Goal: Task Accomplishment & Management: Manage account settings

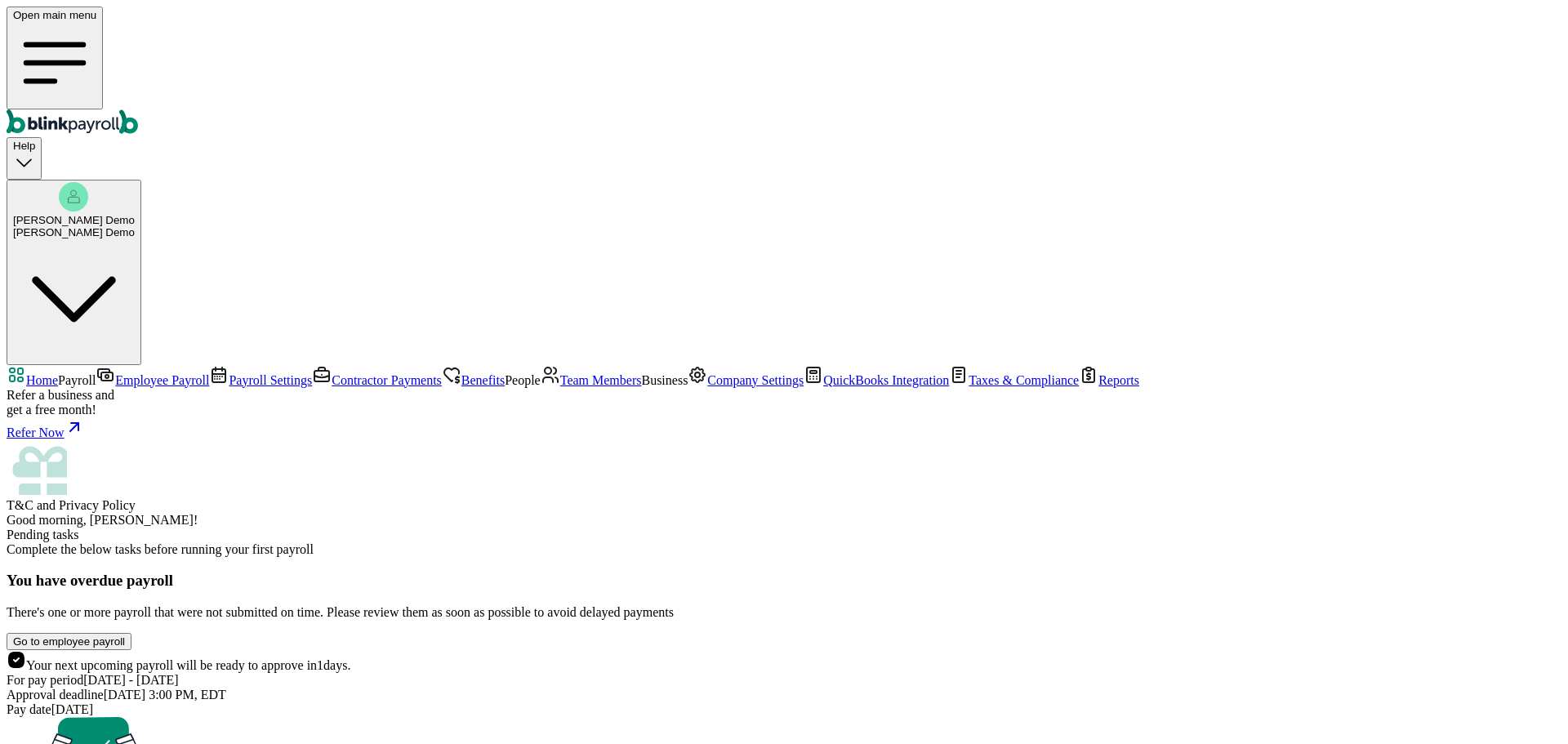
click at [229, 373] on span "Payroll Settings" at bounding box center [271, 380] width 83 height 14
click at [115, 373] on span "Employee Payroll" at bounding box center [162, 380] width 94 height 14
click at [58, 373] on link "Home" at bounding box center [32, 380] width 51 height 14
click at [117, 373] on span "Employee Payroll" at bounding box center [162, 380] width 94 height 14
click at [58, 373] on span "Home" at bounding box center [42, 380] width 32 height 14
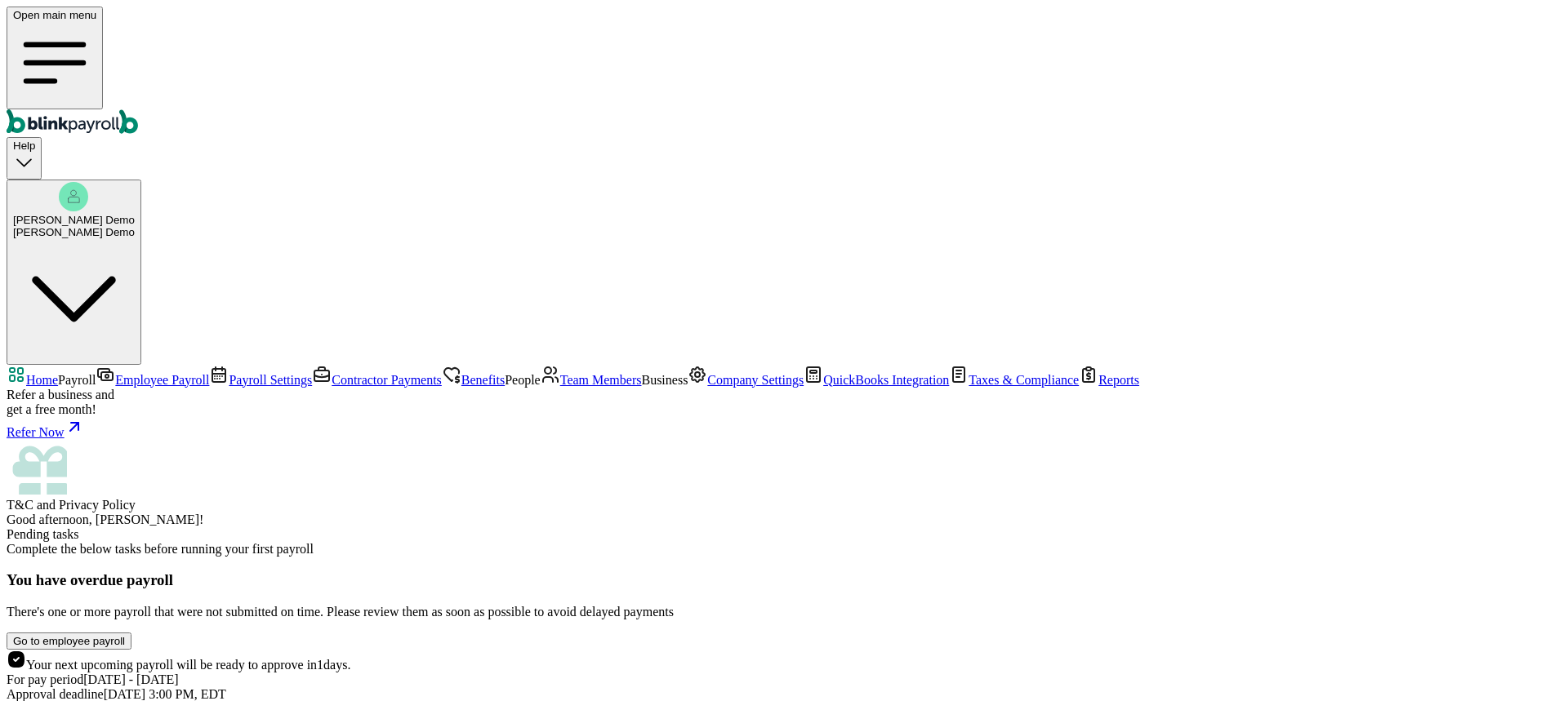
scroll to position [169, 0]
click at [708, 387] on span "Company Settings" at bounding box center [756, 380] width 97 height 14
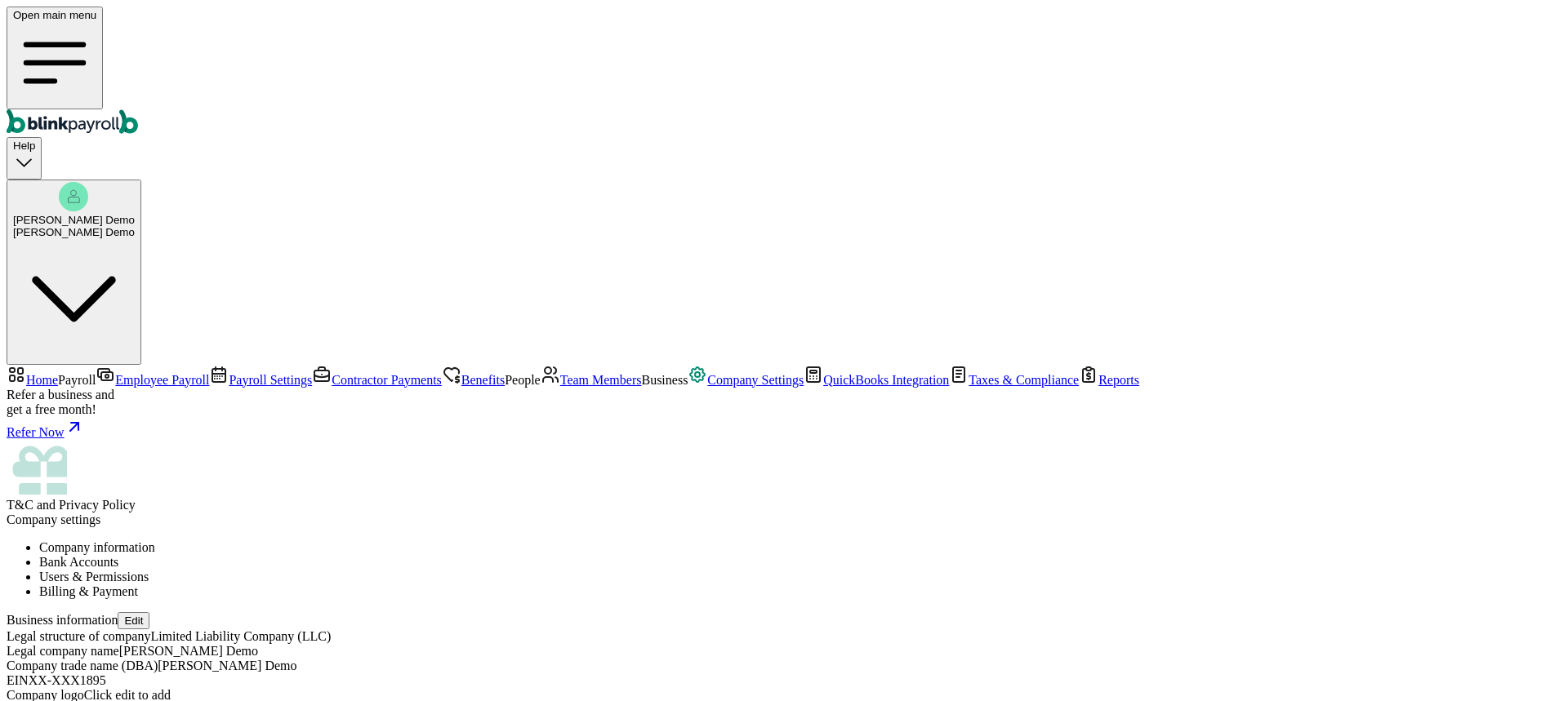
scroll to position [163, 0]
click at [149, 612] on button "Edit" at bounding box center [133, 620] width 32 height 17
select select "Limited Liability Company (LLC)"
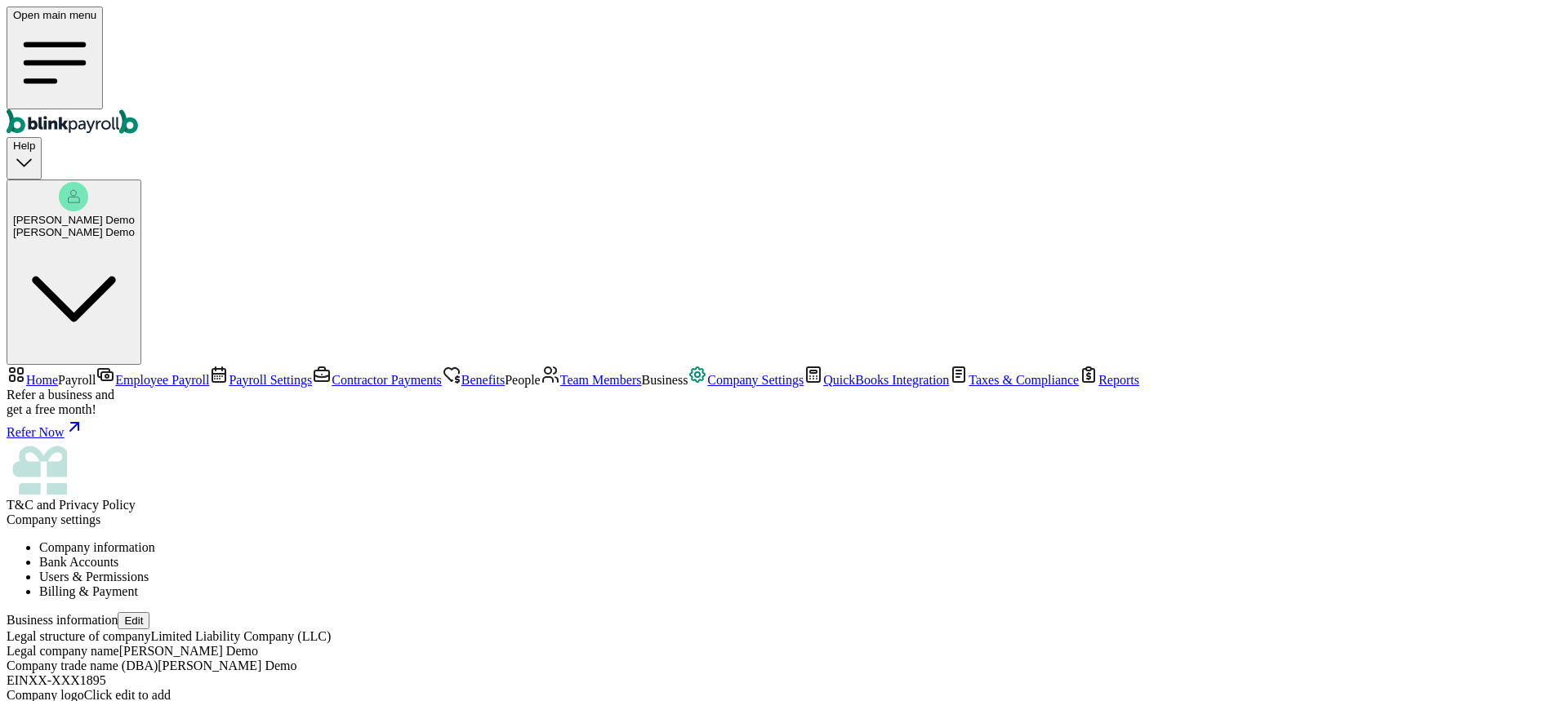
click at [448, 555] on li "Bank Accounts" at bounding box center [800, 563] width 1523 height 15
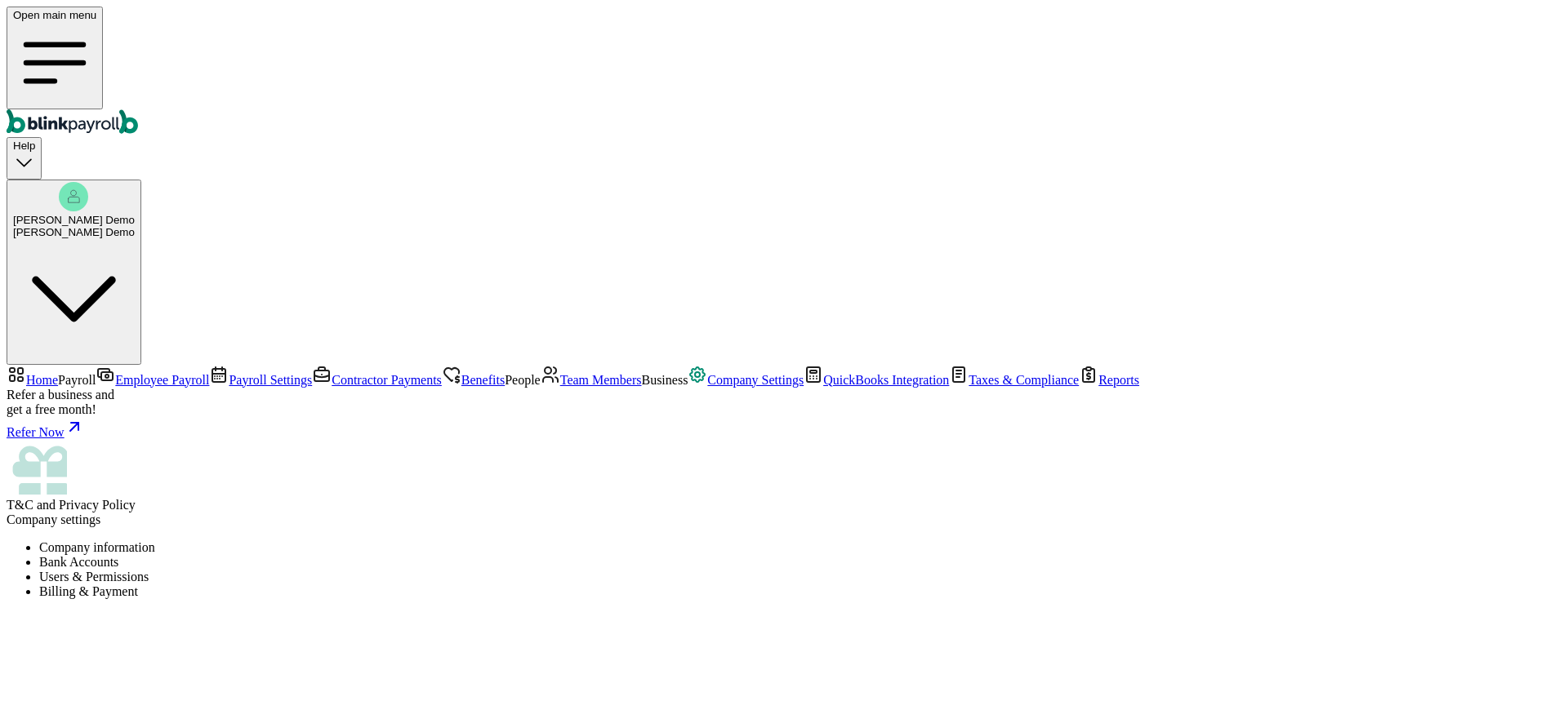
click at [541, 570] on li "Users & Permissions" at bounding box center [800, 577] width 1523 height 15
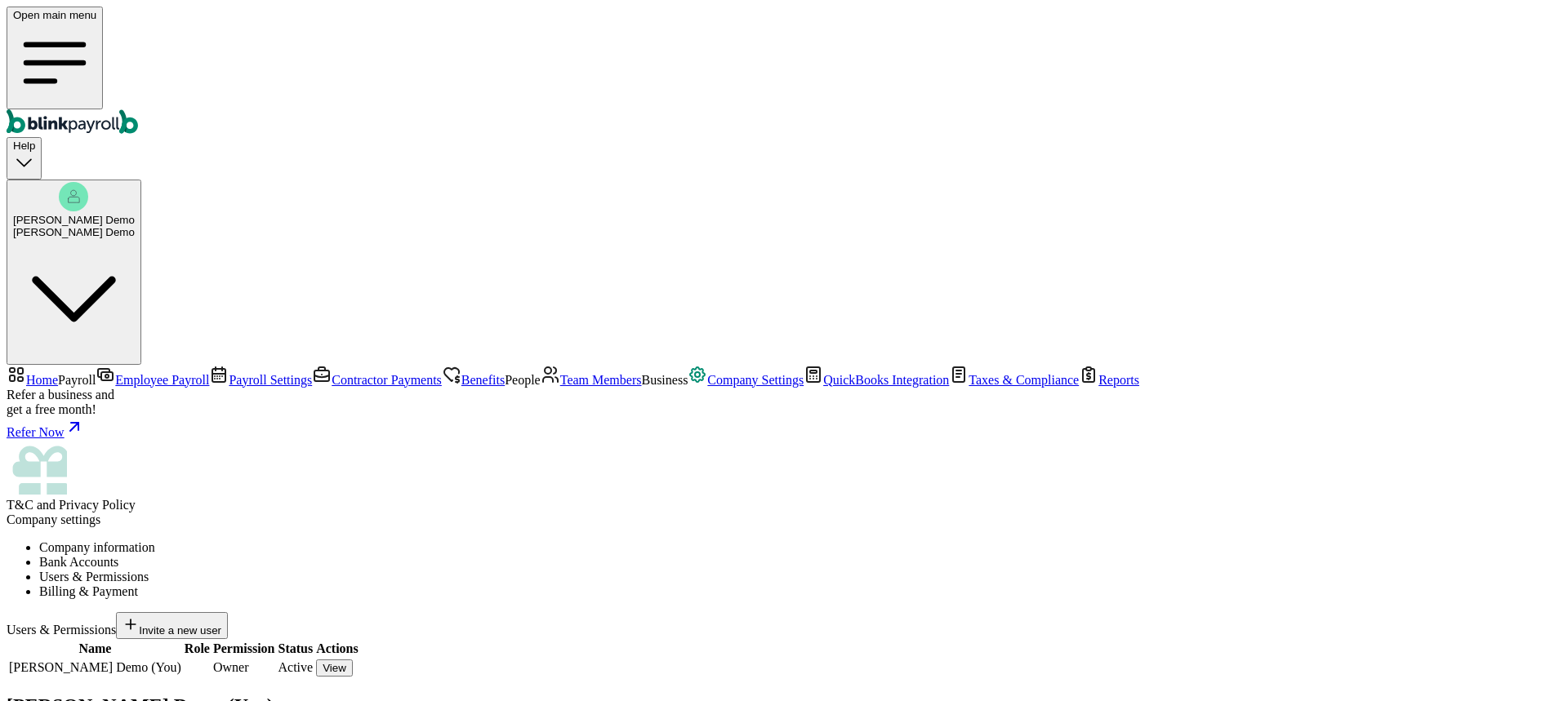
click at [463, 555] on li "Bank Accounts" at bounding box center [800, 563] width 1523 height 15
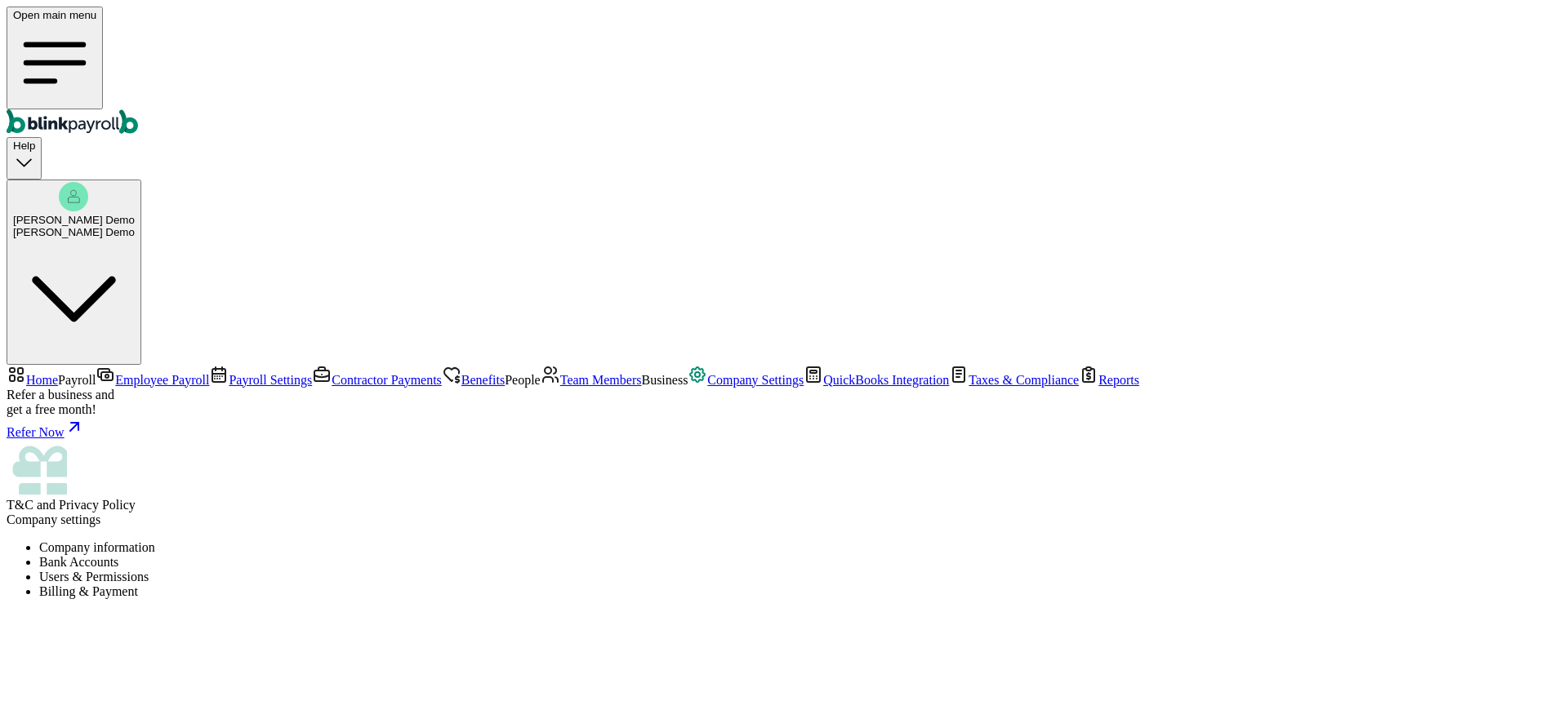
click at [548, 570] on li "Users & Permissions" at bounding box center [800, 577] width 1523 height 15
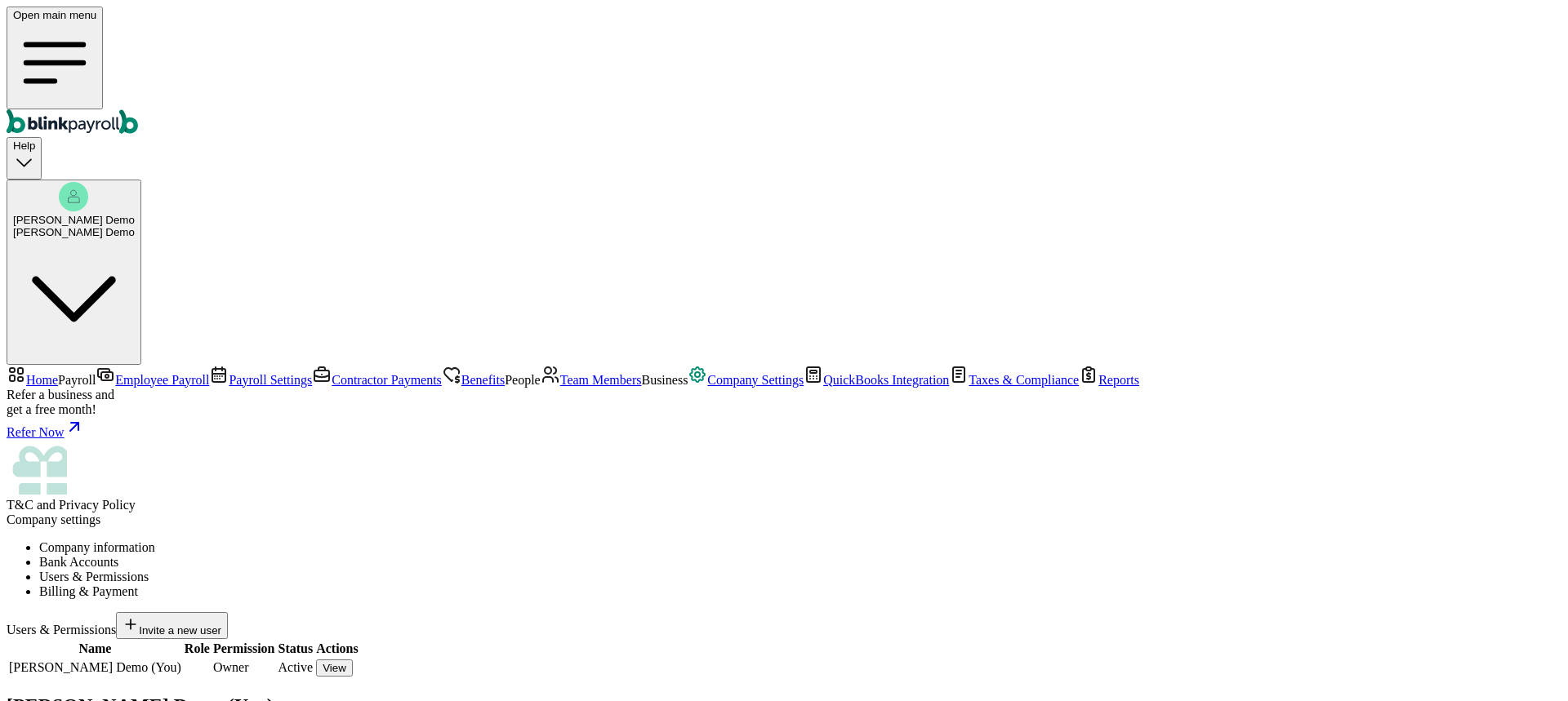
click at [221, 625] on span "Invite a new user" at bounding box center [179, 631] width 83 height 12
click at [690, 585] on li "Billing & Payment" at bounding box center [800, 592] width 1523 height 15
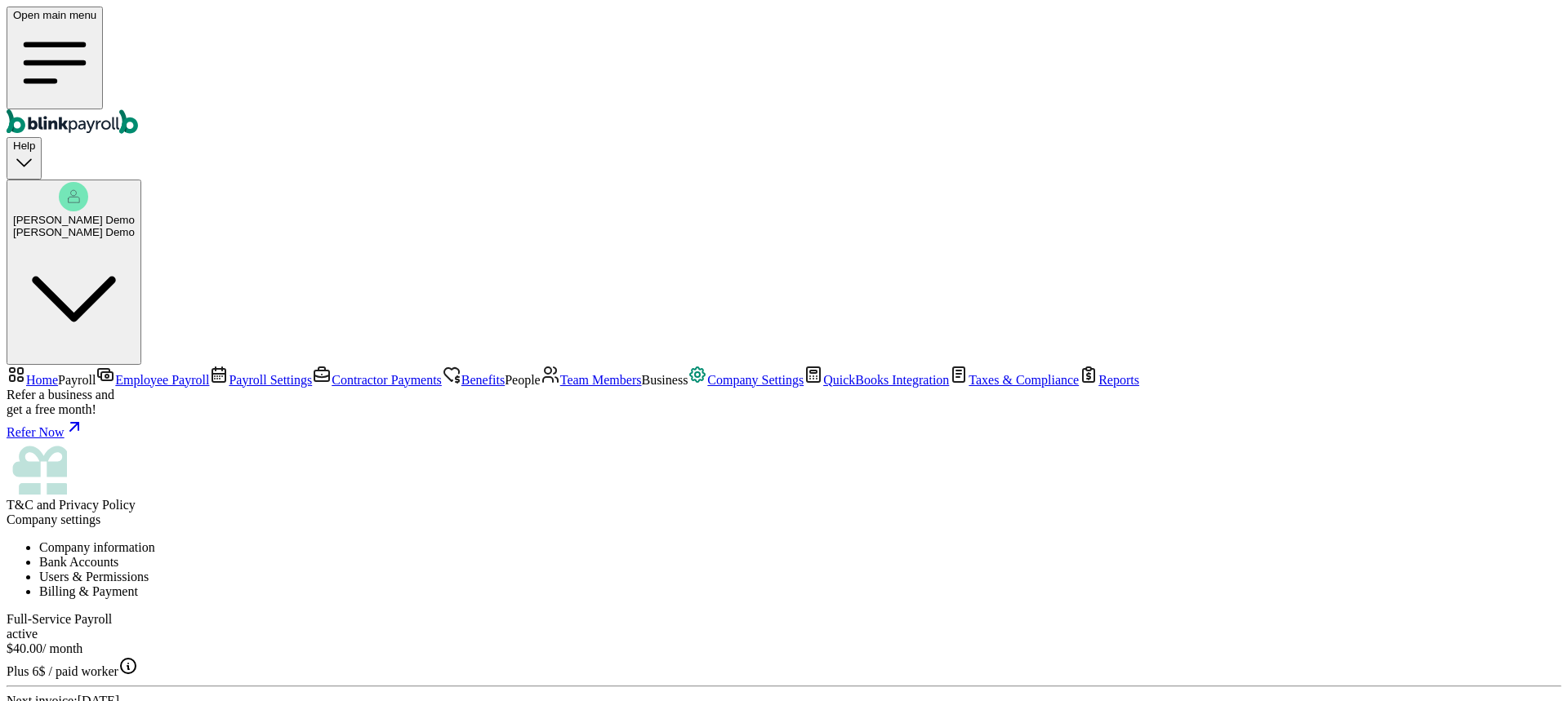
drag, startPoint x: 895, startPoint y: 301, endPoint x: 739, endPoint y: 300, distance: 156.0
drag, startPoint x: 543, startPoint y: 216, endPoint x: 622, endPoint y: 215, distance: 79.0
click at [622, 642] on div "$ 40.00 / month Plus 6$ / paid worker" at bounding box center [784, 660] width 1556 height 37
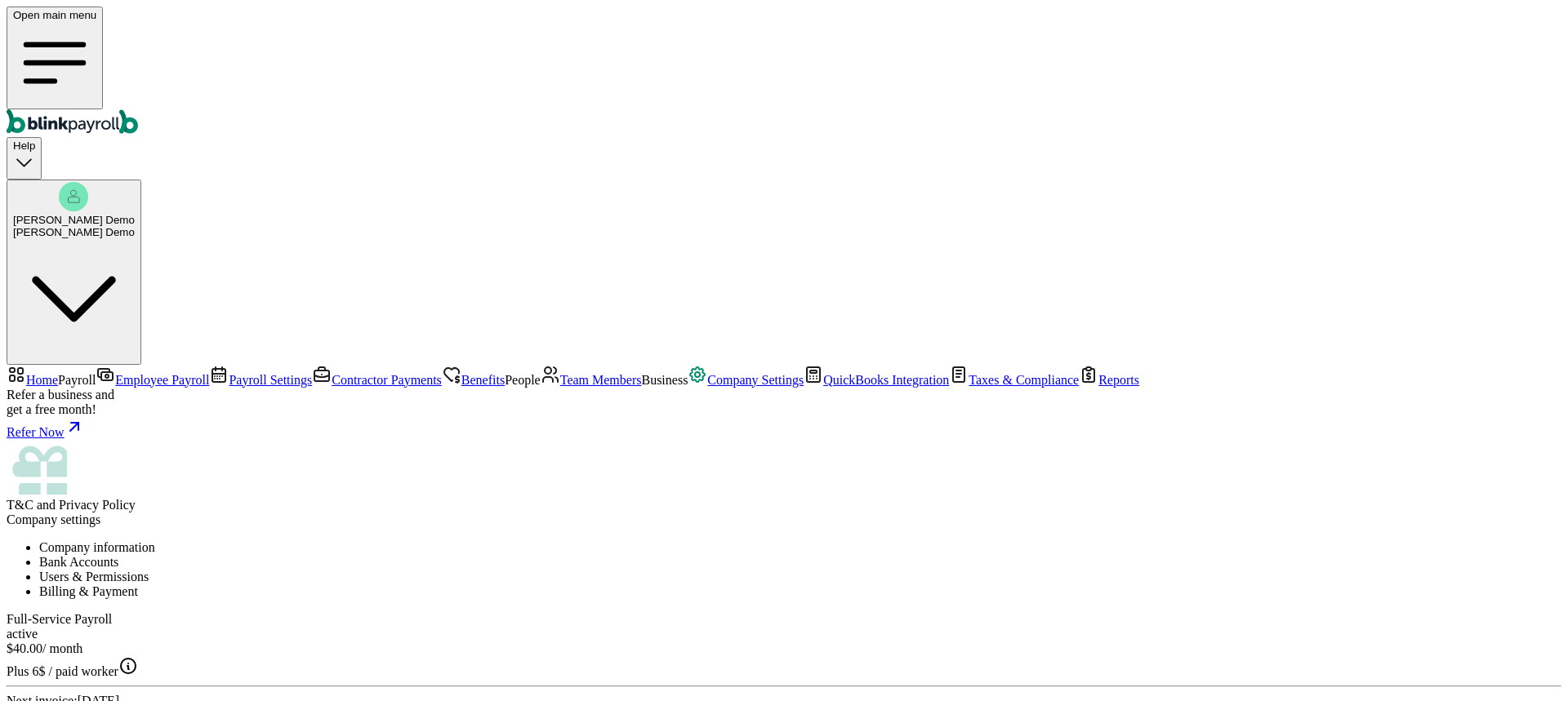
click at [645, 612] on div "Full-Service Payroll active $ 40.00 / month Plus 6$ / paid worker Next invoice:…" at bounding box center [784, 669] width 1556 height 114
drag, startPoint x: 620, startPoint y: 218, endPoint x: 542, endPoint y: 220, distance: 78.0
click at [542, 612] on div "Full-Service Payroll active $ 40.00 / month Plus 6$ / paid worker Next invoice:…" at bounding box center [784, 669] width 1556 height 114
drag, startPoint x: 503, startPoint y: 239, endPoint x: 517, endPoint y: 247, distance: 16.1
click at [518, 612] on div "Full-Service Payroll active $ 40.00 / month Plus 6$ / paid worker Next invoice:…" at bounding box center [784, 669] width 1556 height 114
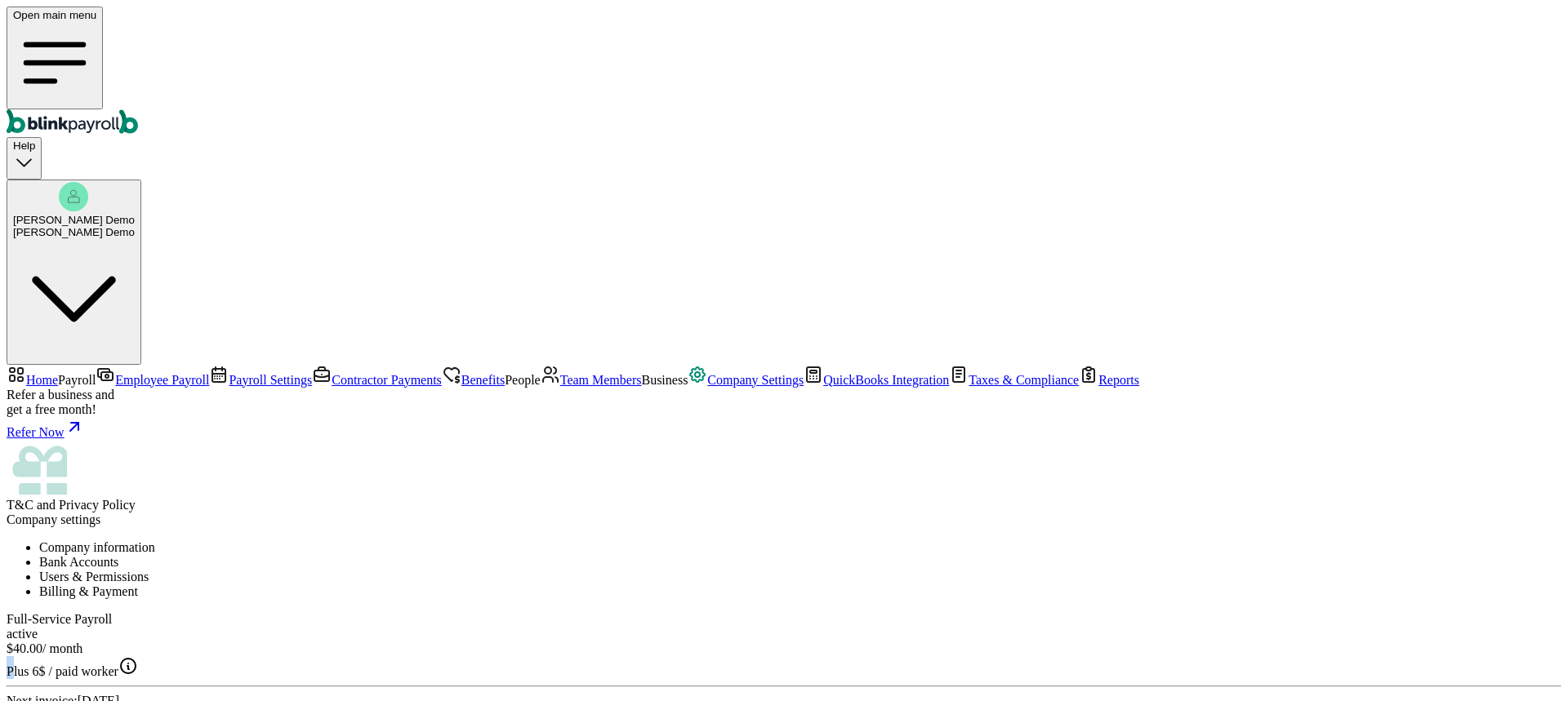
click at [501, 612] on div "Full-Service Payroll active $ 40.00 / month Plus 6$ / paid worker Next invoice:…" at bounding box center [784, 669] width 1556 height 114
click at [135, 226] on div "[PERSON_NAME] Demo" at bounding box center [74, 232] width 122 height 12
click at [332, 540] on li "Company information" at bounding box center [800, 547] width 1523 height 15
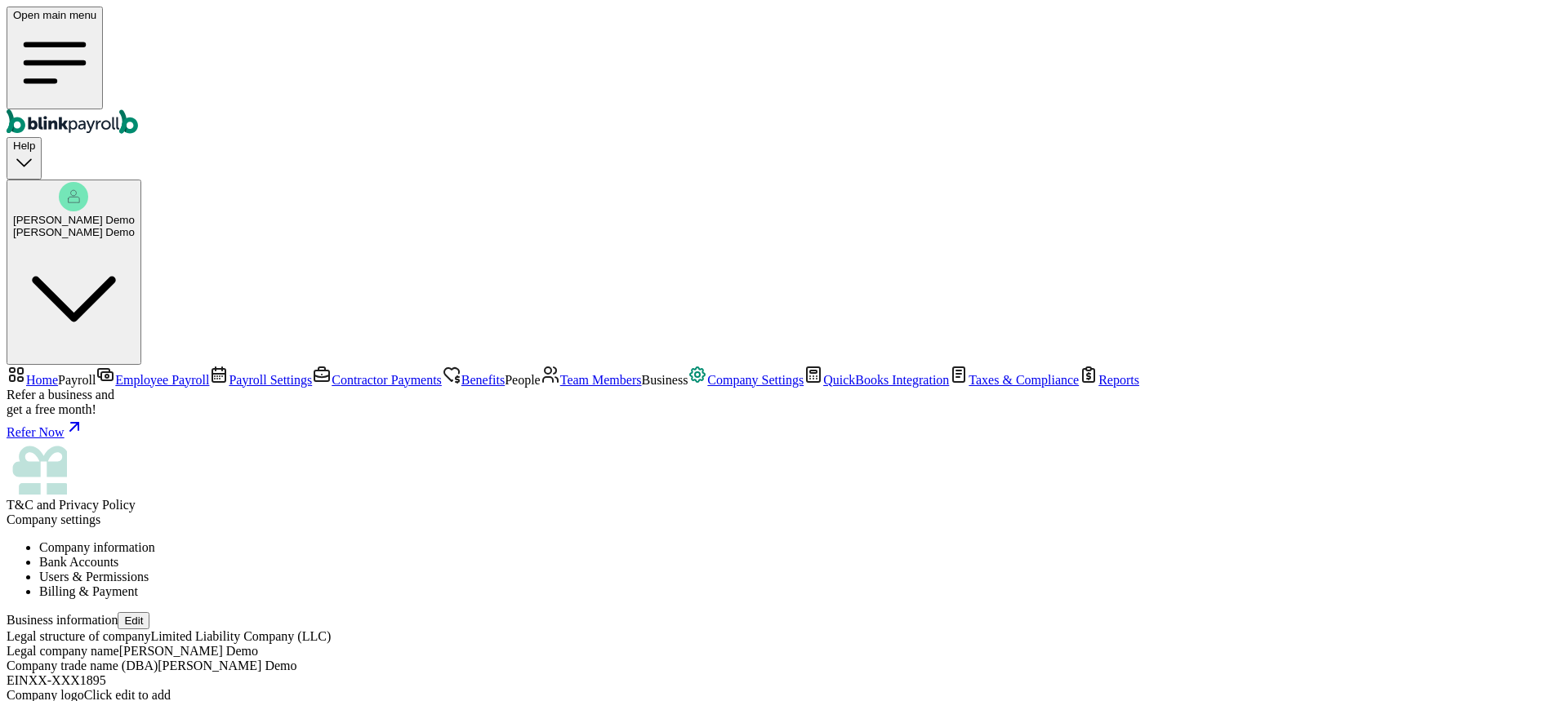
click at [823, 387] on span "QuickBooks Integration" at bounding box center [886, 380] width 126 height 14
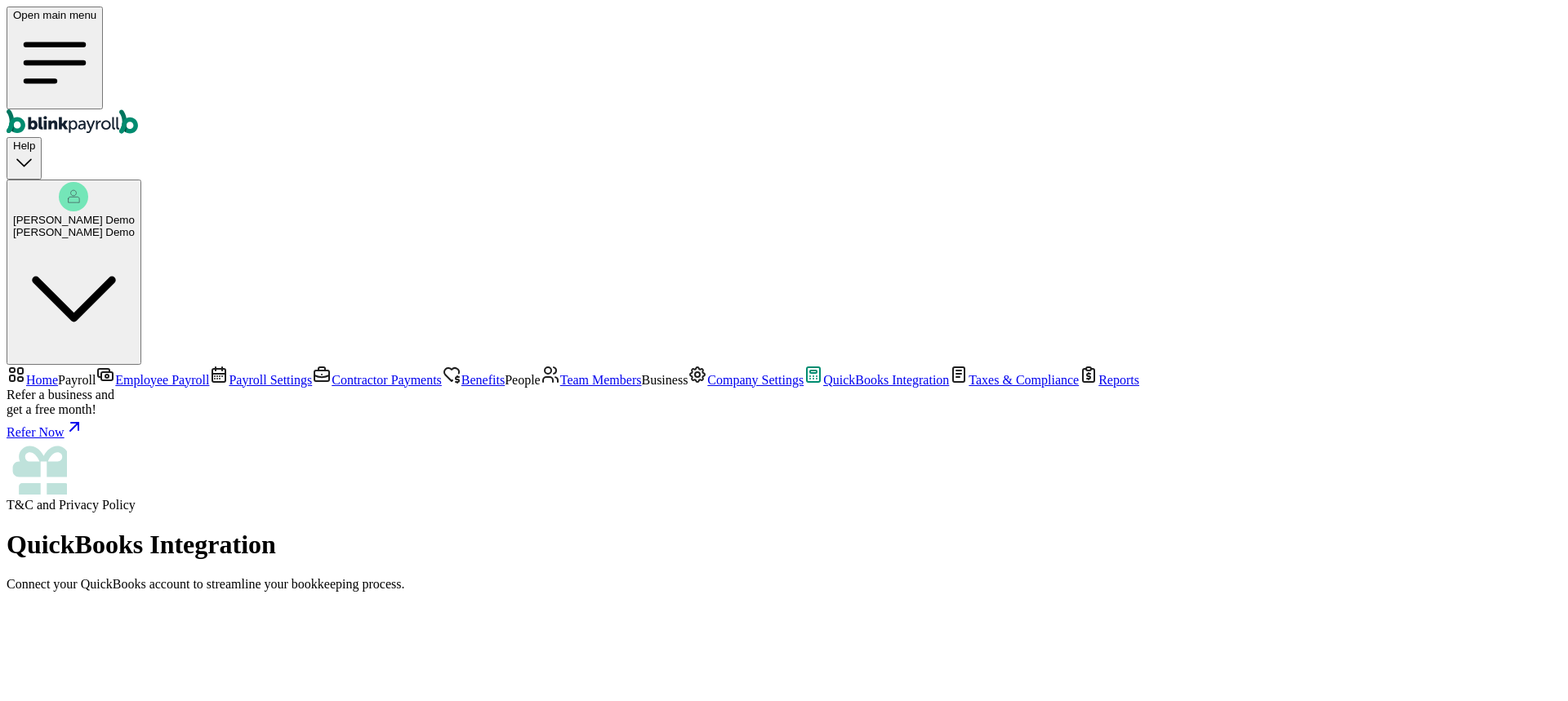
click at [969, 387] on span "Taxes & Compliance" at bounding box center [1024, 380] width 110 height 14
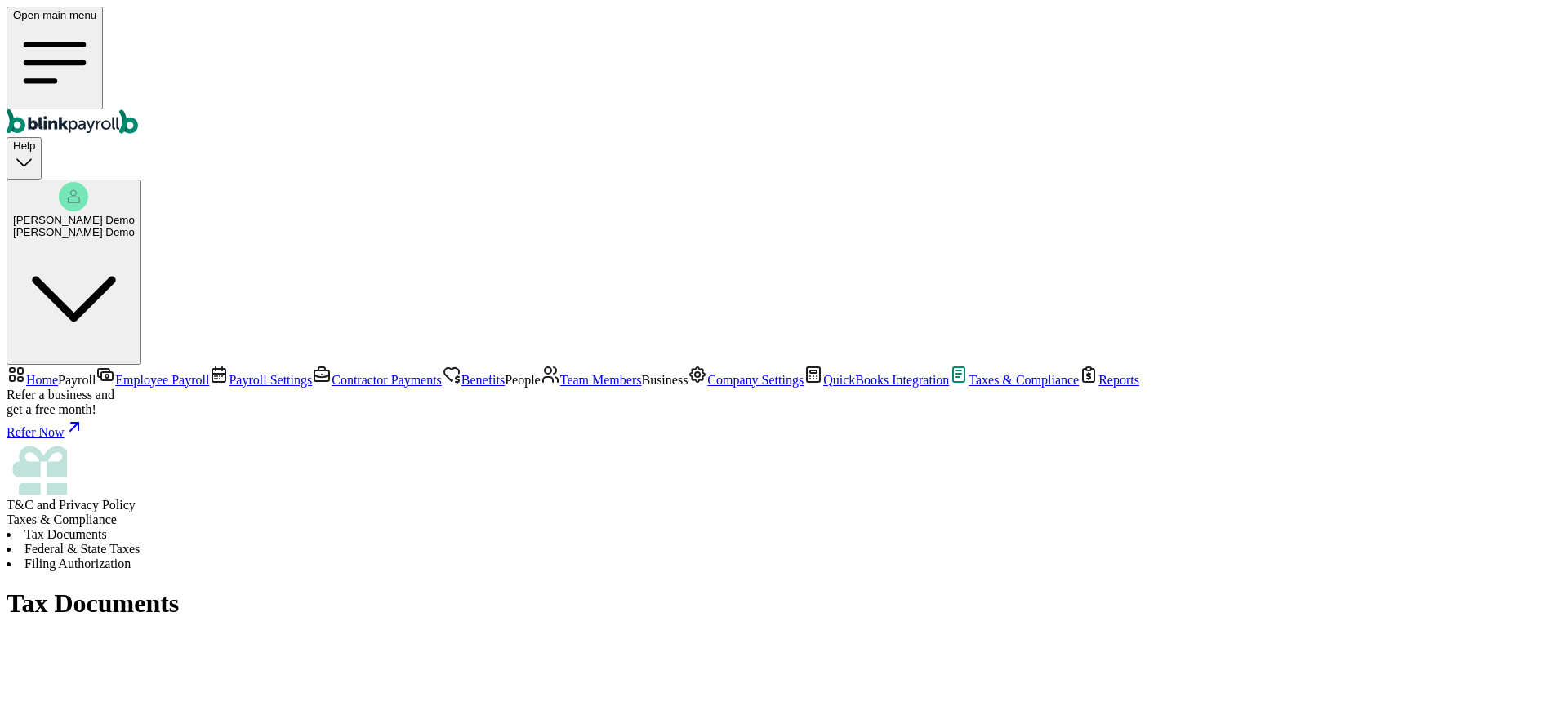
click at [425, 542] on li "Federal & State Taxes" at bounding box center [784, 549] width 1556 height 15
click at [555, 556] on li "Filing Authorization" at bounding box center [784, 563] width 1556 height 15
click at [300, 527] on li "Tax Documents" at bounding box center [784, 534] width 1556 height 15
click at [585, 556] on li "Filing Authorization" at bounding box center [784, 563] width 1556 height 15
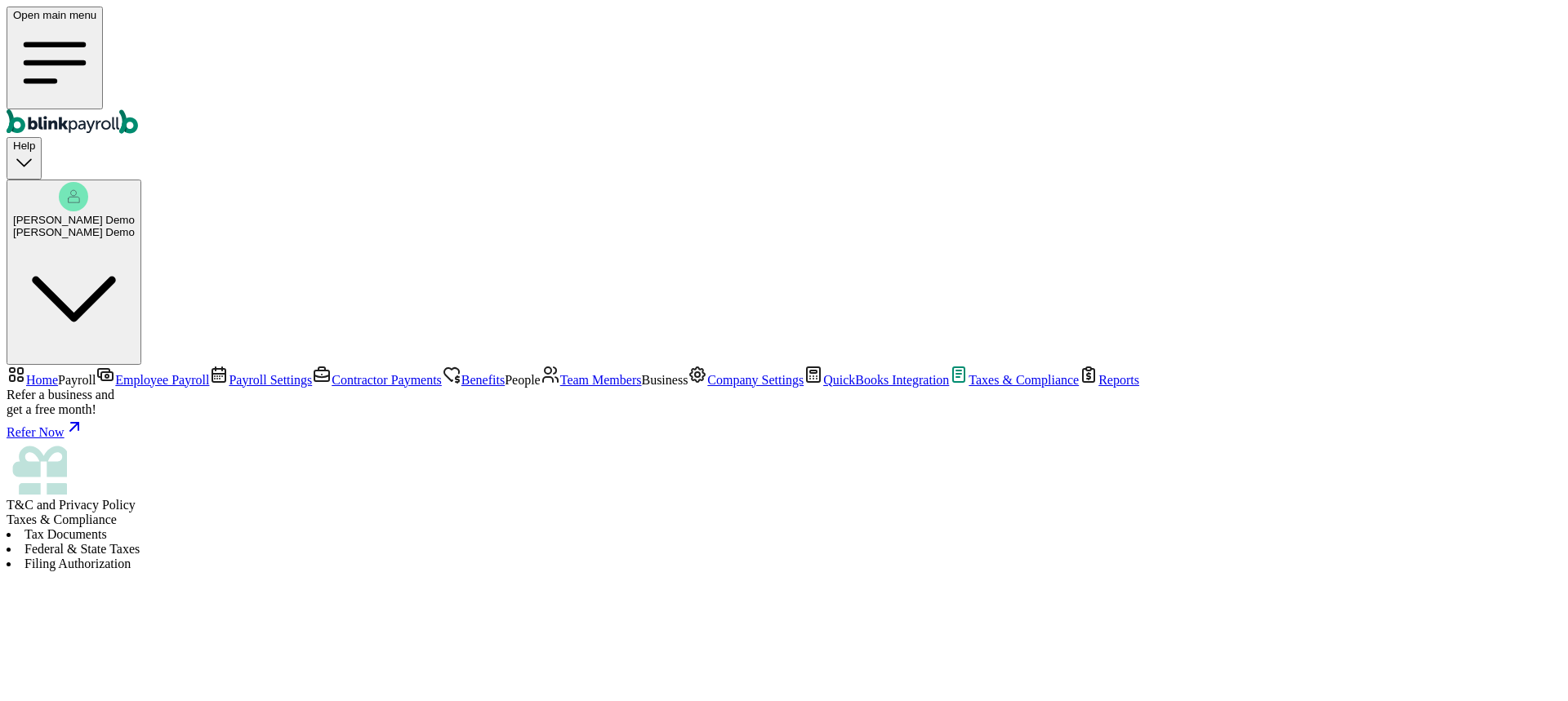
click at [270, 527] on li "Tax Documents" at bounding box center [784, 534] width 1556 height 15
click at [1098, 387] on span "Reports" at bounding box center [1119, 380] width 41 height 14
click at [560, 373] on span "Team Members" at bounding box center [601, 380] width 82 height 14
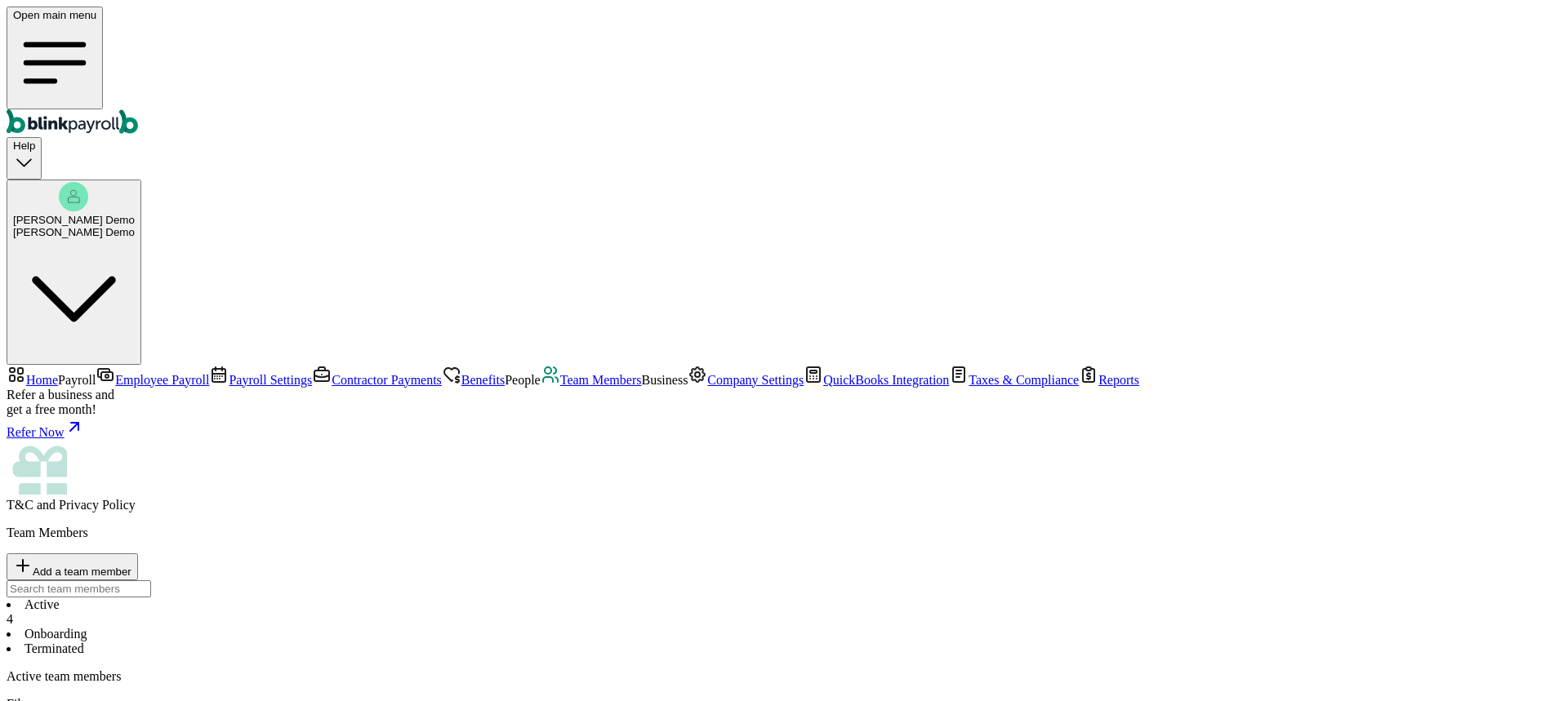
click at [1098, 387] on span "Reports" at bounding box center [1119, 380] width 41 height 14
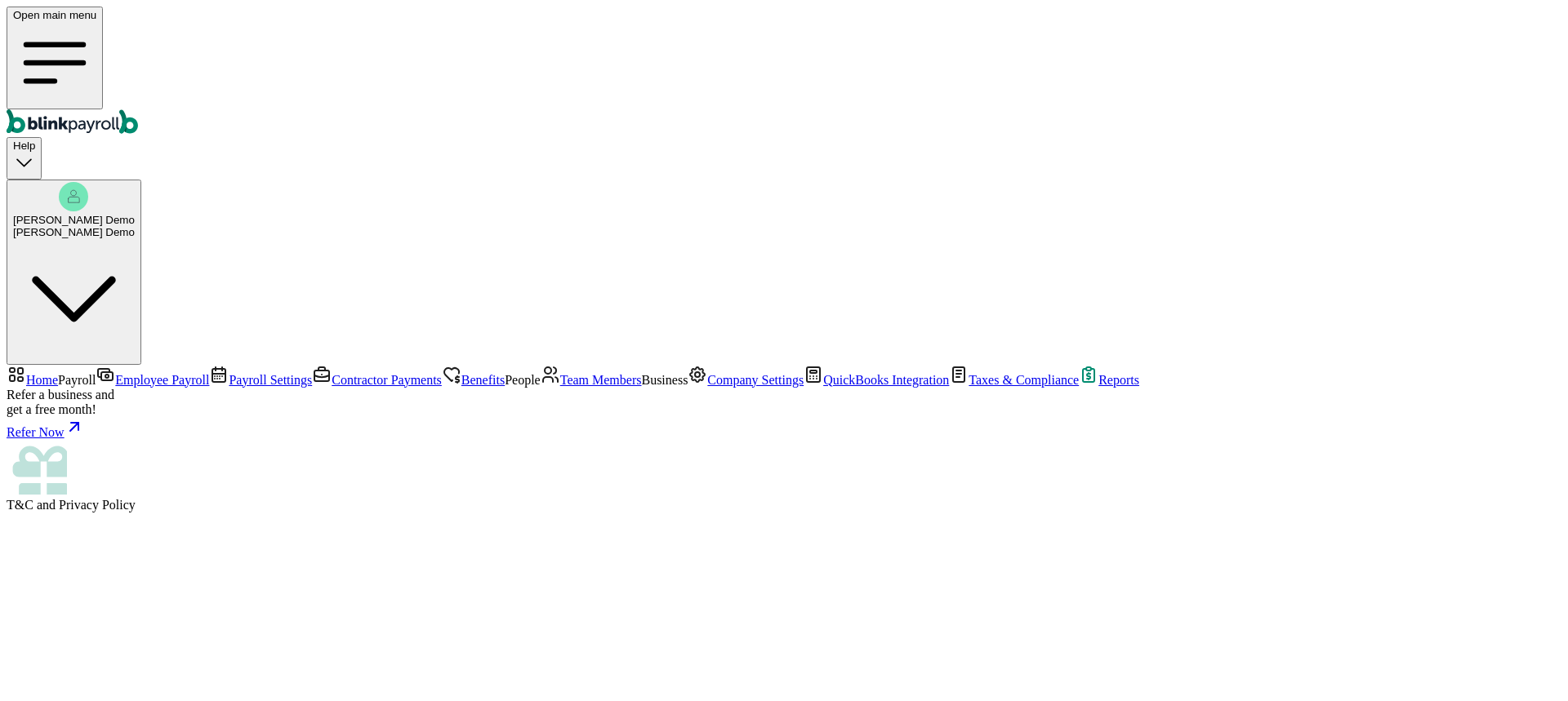
click at [560, 373] on span "Team Members" at bounding box center [601, 380] width 82 height 14
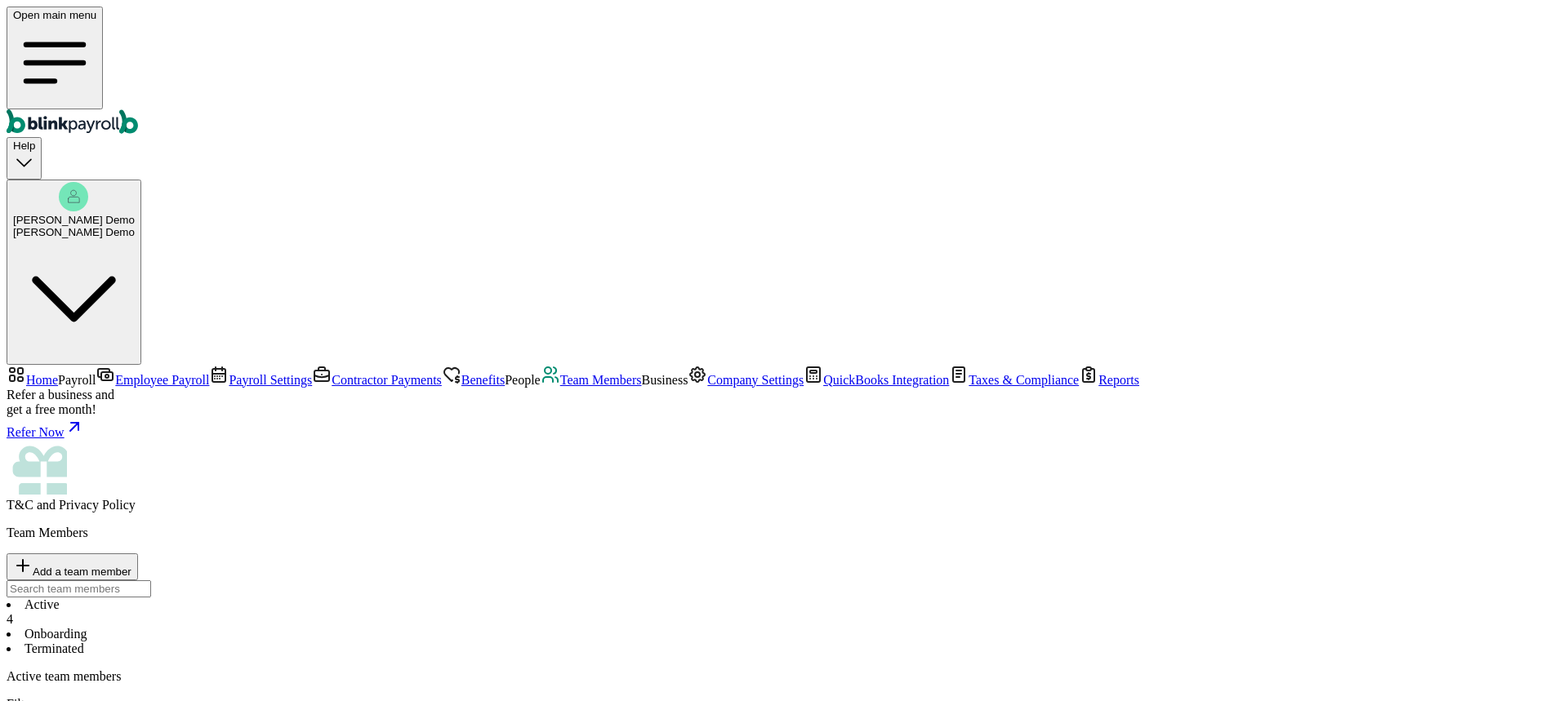
click at [96, 373] on link "Employee Payroll" at bounding box center [153, 380] width 114 height 14
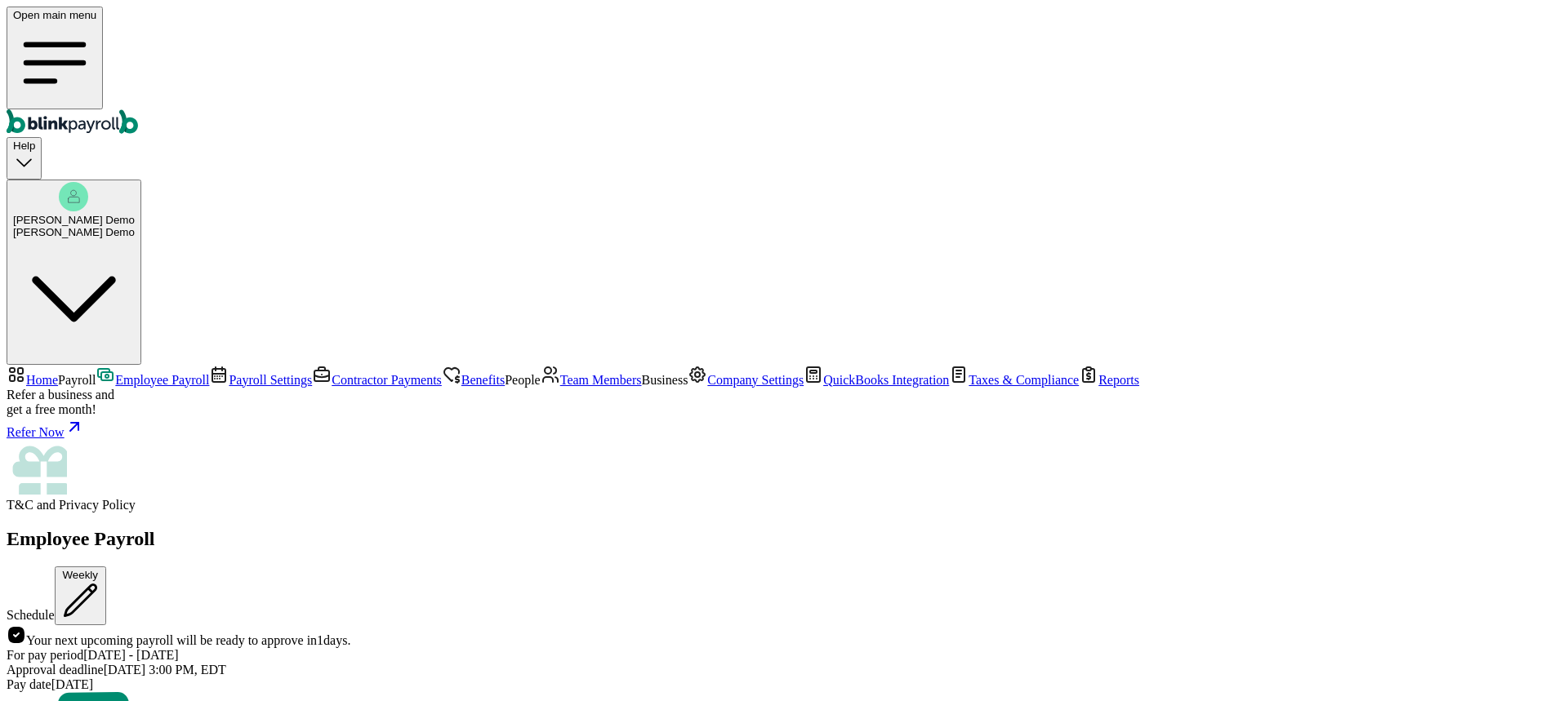
click at [25, 627] on icon at bounding box center [16, 635] width 16 height 16
click at [115, 373] on span "Employee Payroll" at bounding box center [162, 380] width 94 height 14
click at [58, 373] on span "Home" at bounding box center [42, 380] width 32 height 14
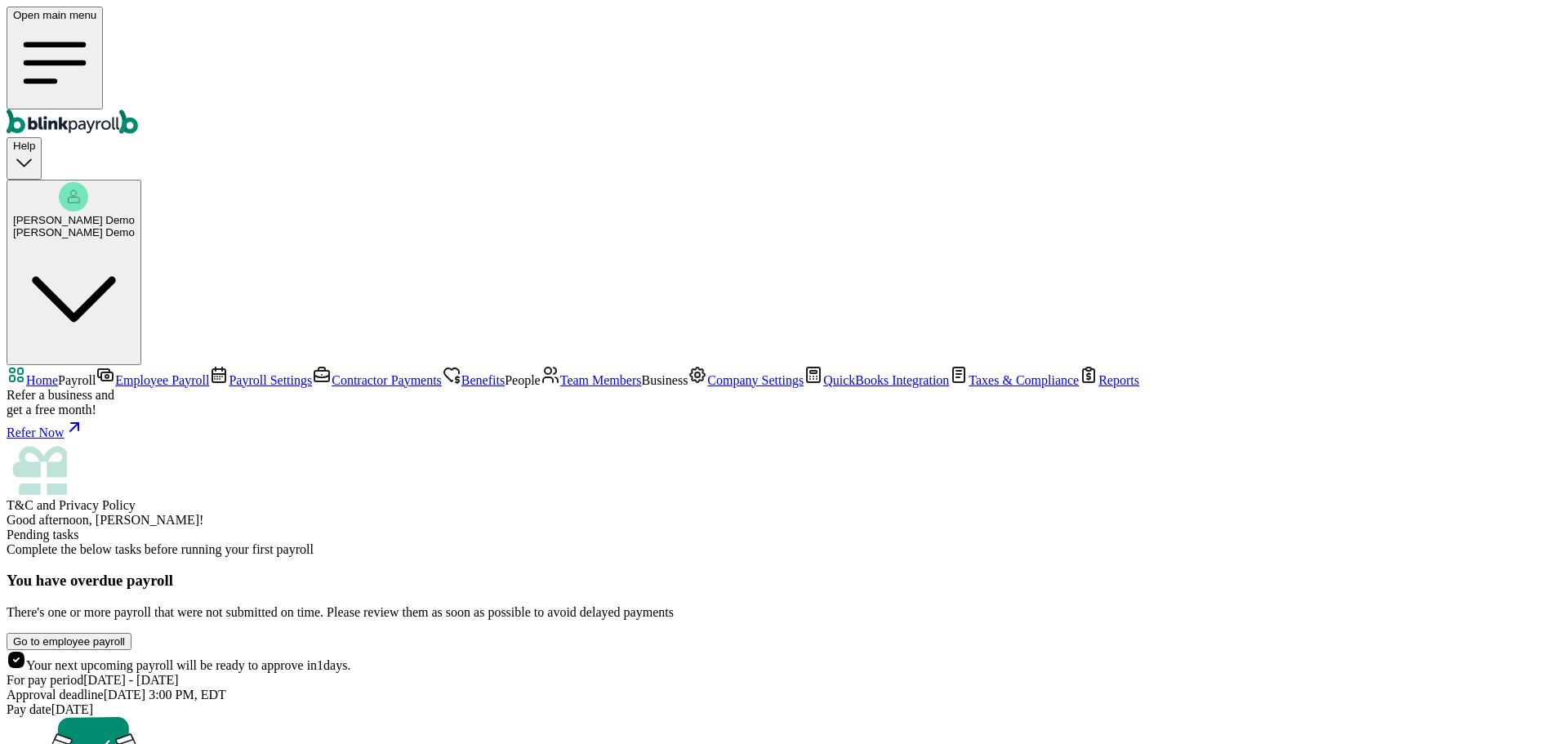
scroll to position [126, 0]
